Goal: Entertainment & Leisure: Consume media (video, audio)

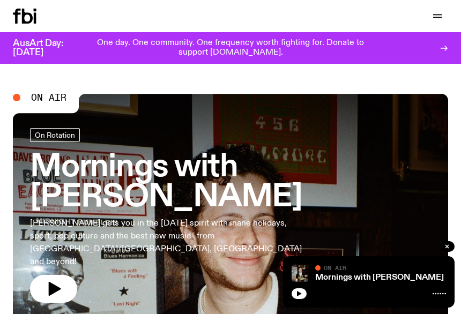
scroll to position [28, 0]
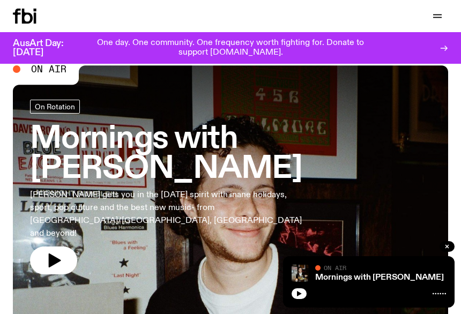
click at [69, 203] on link "Mornings with [PERSON_NAME] [PERSON_NAME] gets you in the [DATE] spirit with in…" at bounding box center [230, 187] width 401 height 175
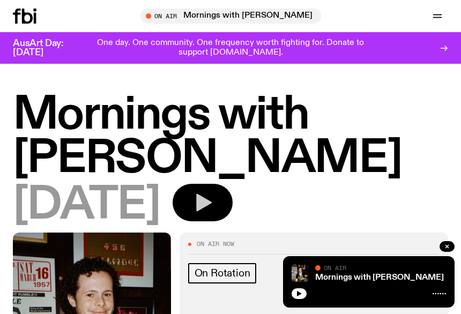
click at [213, 198] on icon "button" at bounding box center [202, 202] width 21 height 21
